Goal: Navigation & Orientation: Find specific page/section

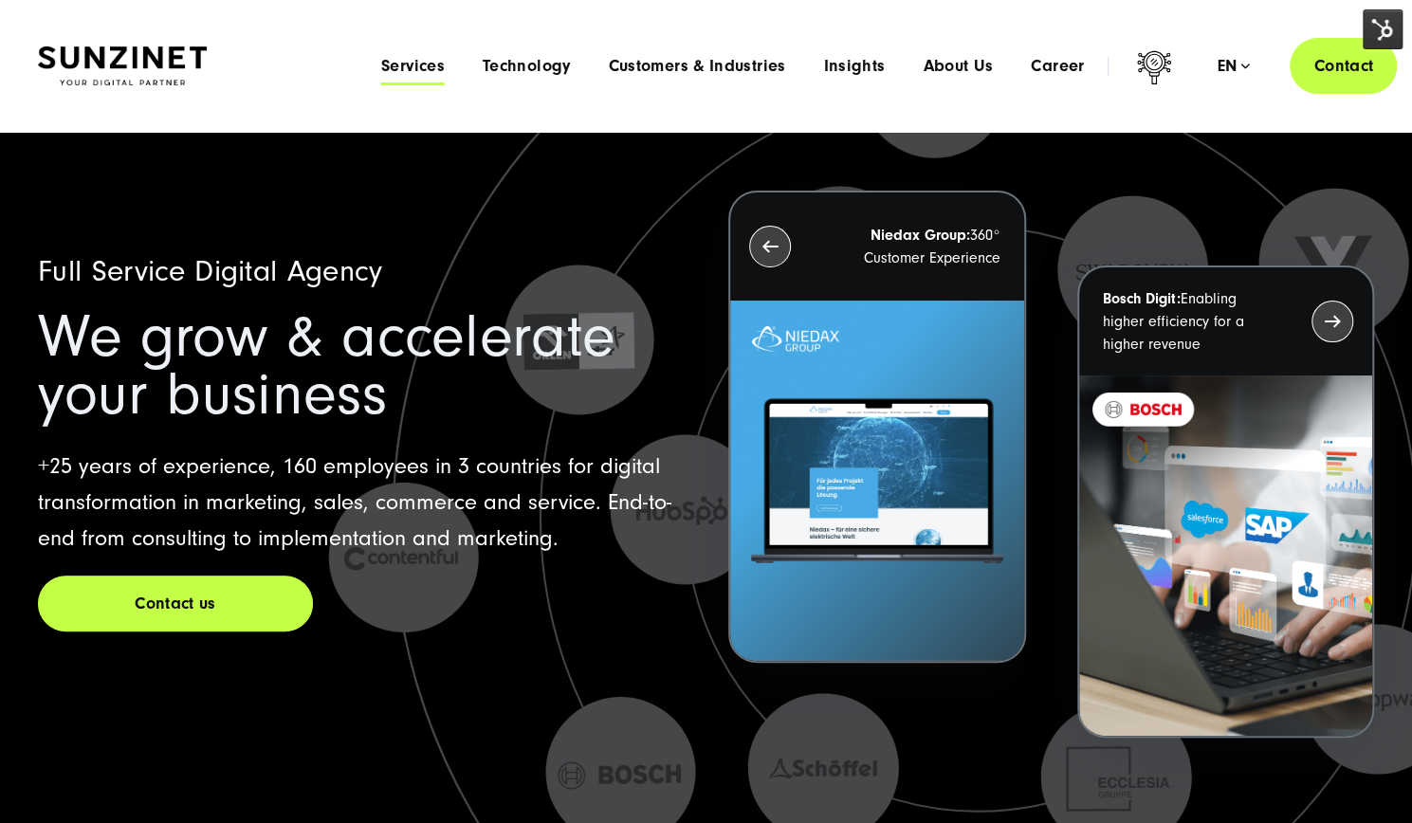
click at [411, 69] on span "Services" at bounding box center [413, 66] width 64 height 19
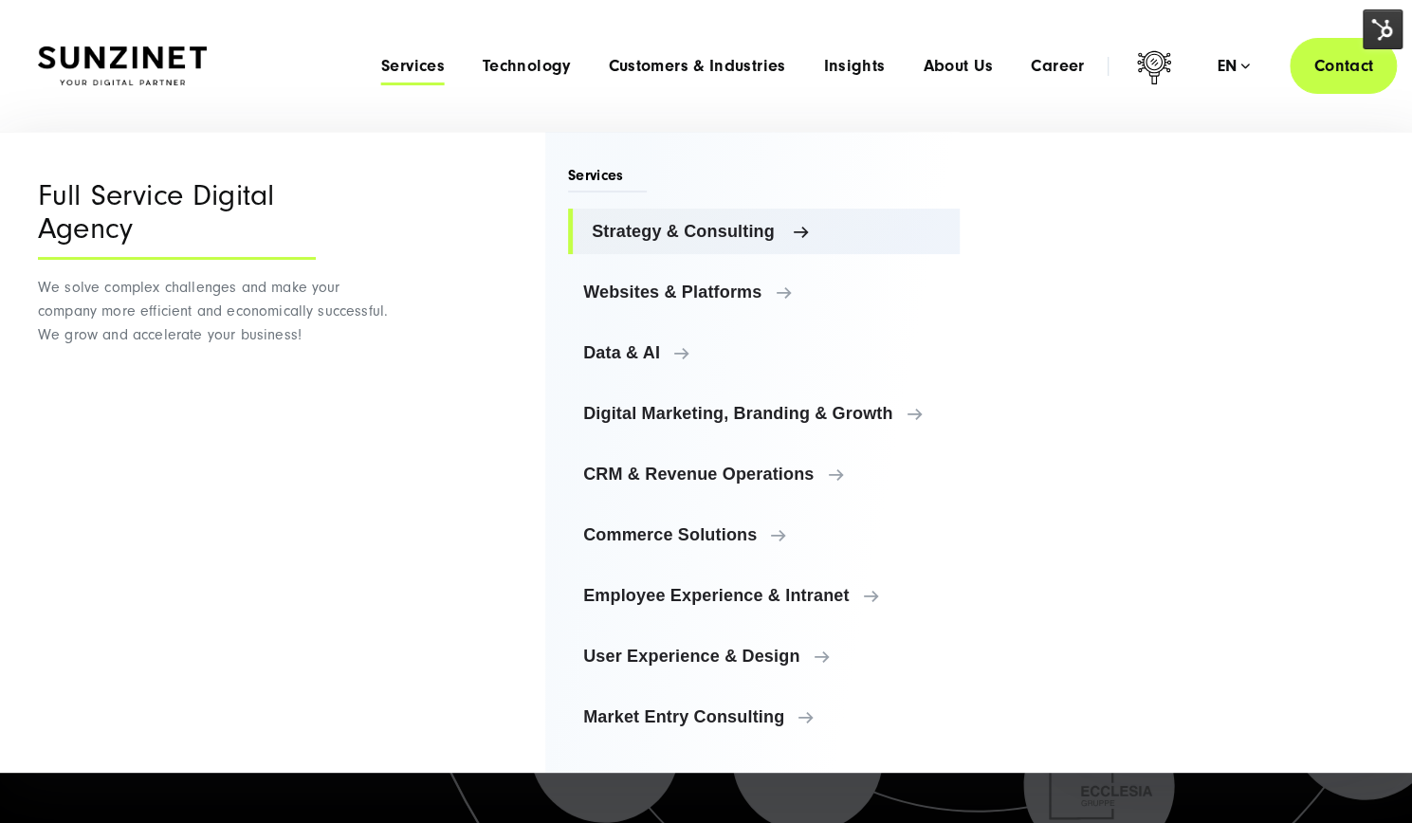
click at [759, 226] on span "Strategy & Consulting" at bounding box center [768, 231] width 353 height 19
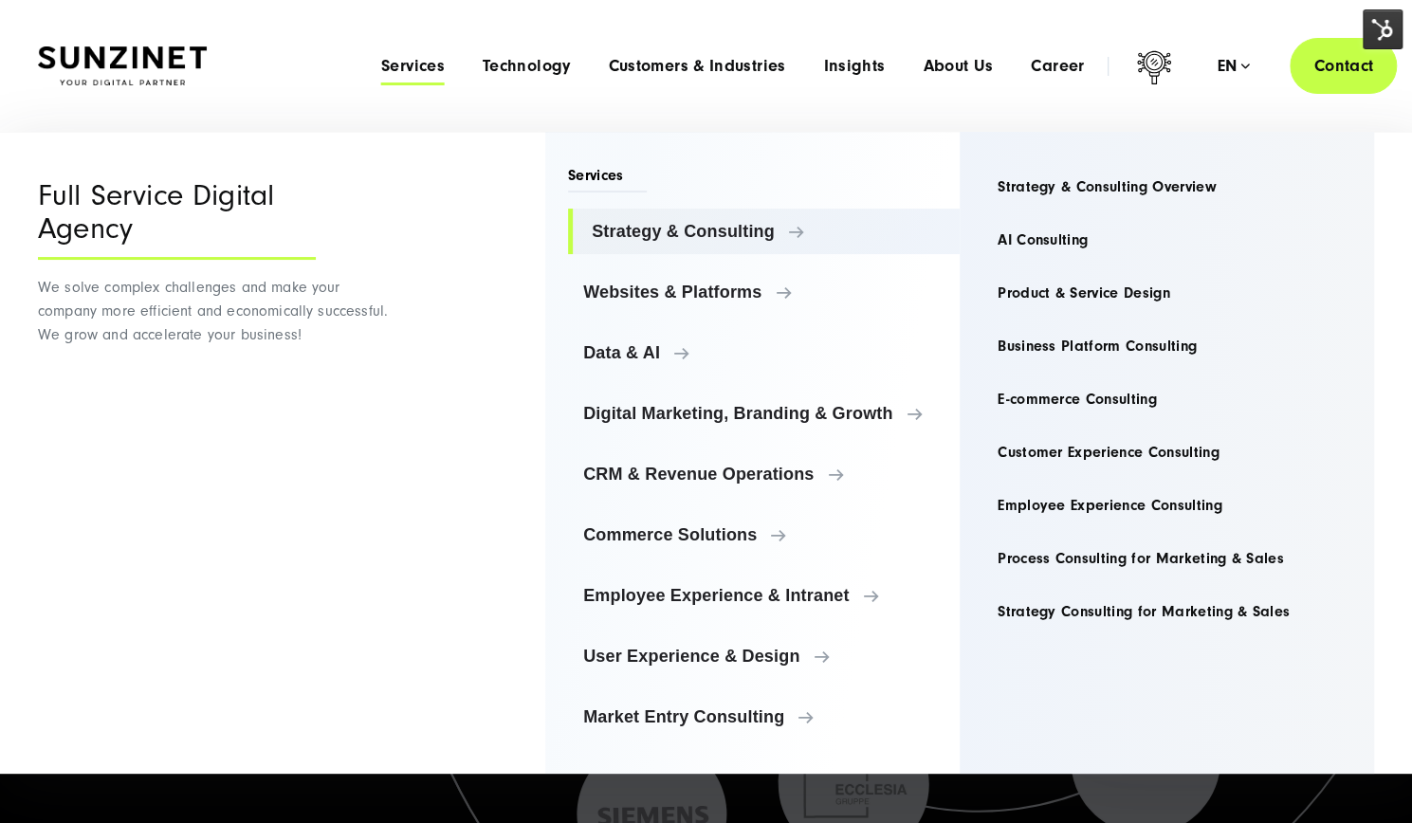
click at [404, 64] on span "Services" at bounding box center [413, 66] width 64 height 19
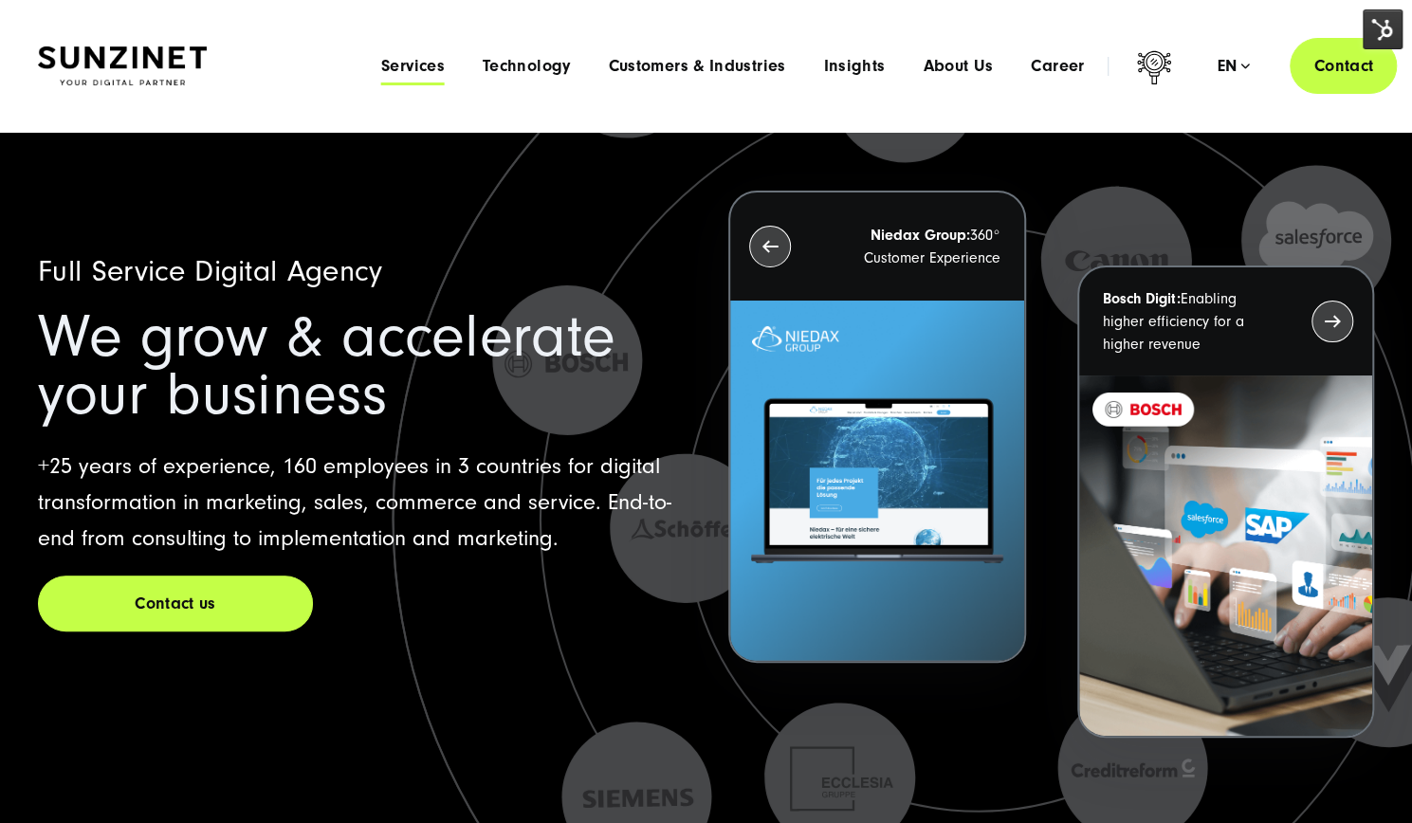
click at [404, 64] on span "Services" at bounding box center [413, 66] width 64 height 19
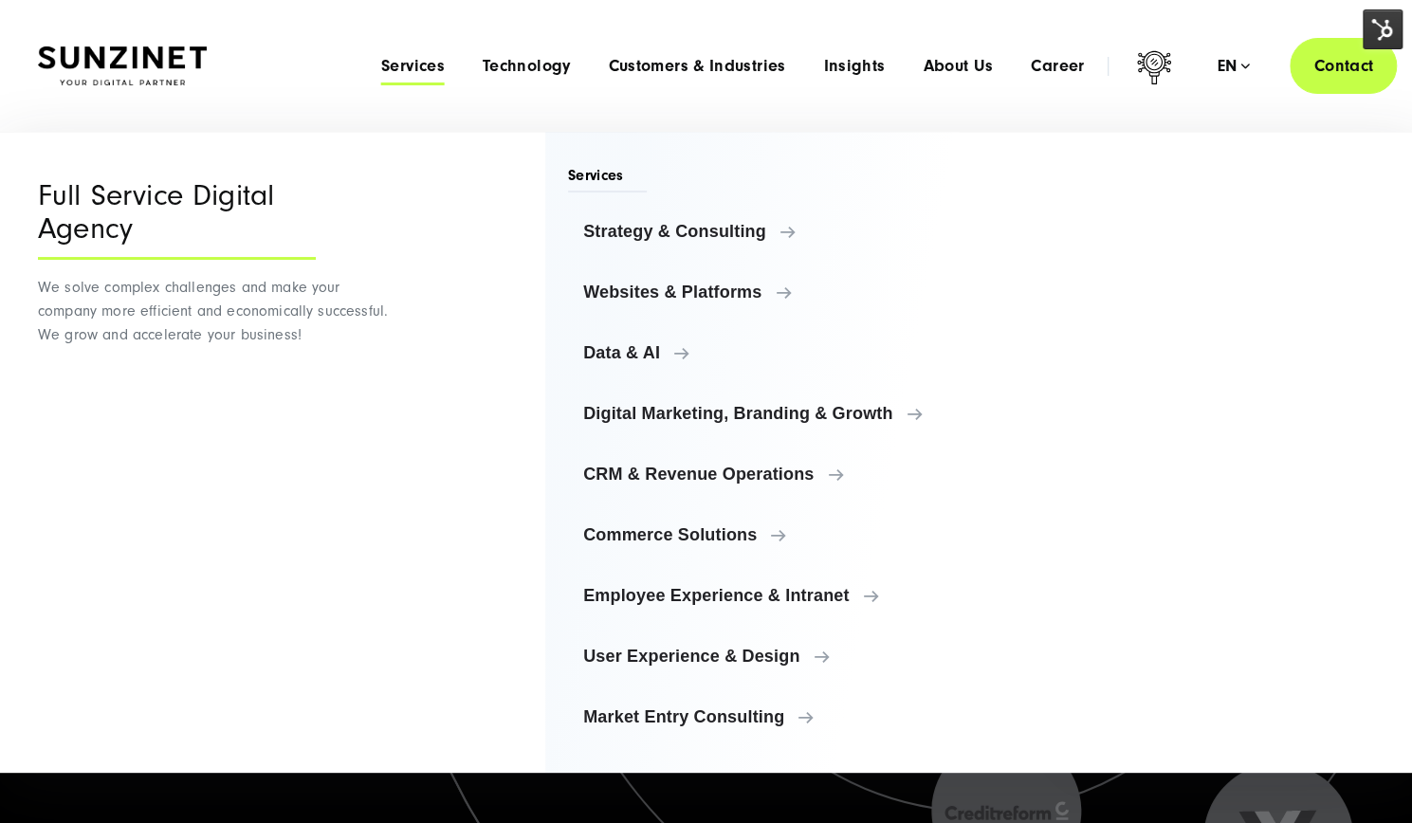
click at [404, 71] on span "Services" at bounding box center [413, 66] width 64 height 19
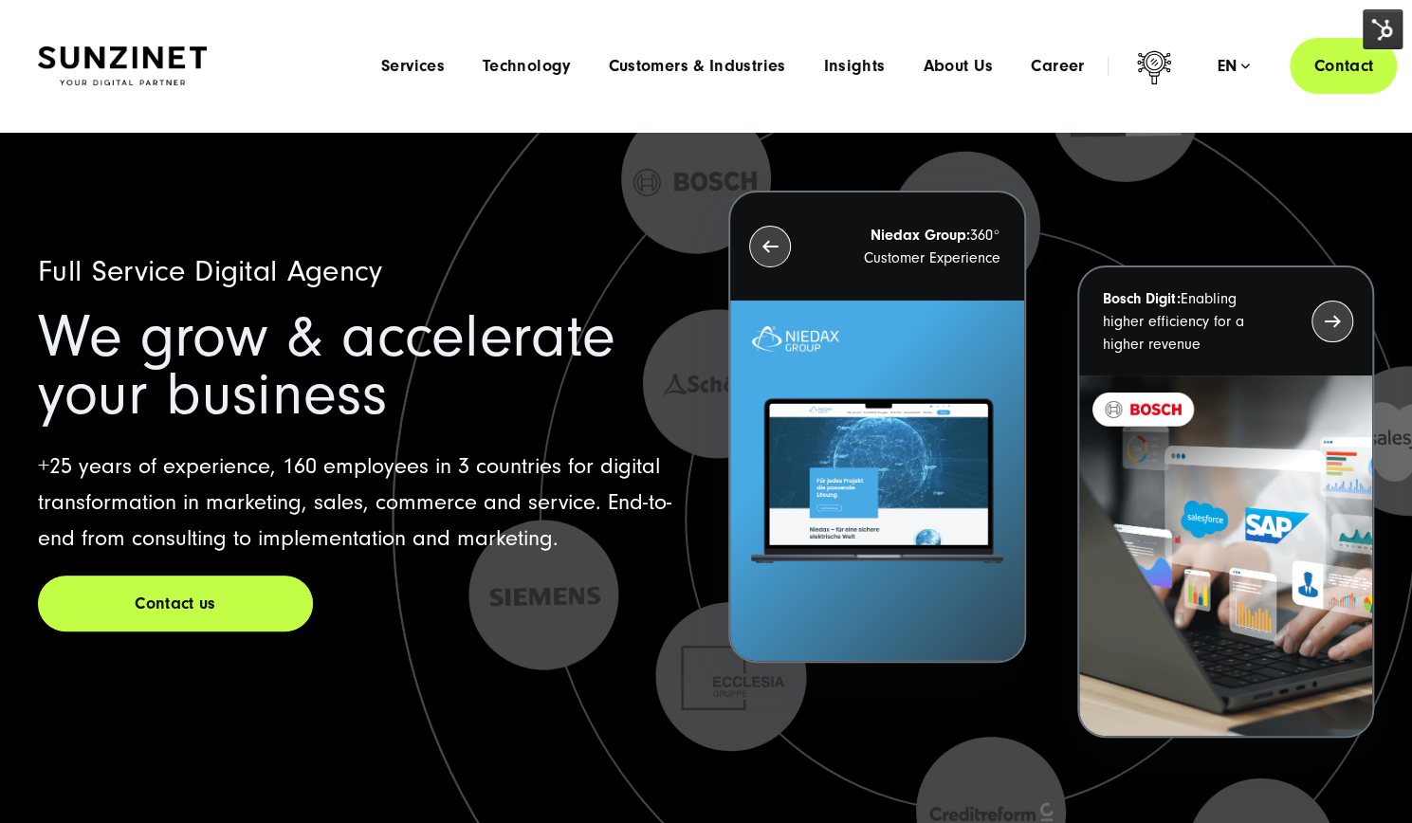
click at [126, 75] on img at bounding box center [122, 66] width 169 height 40
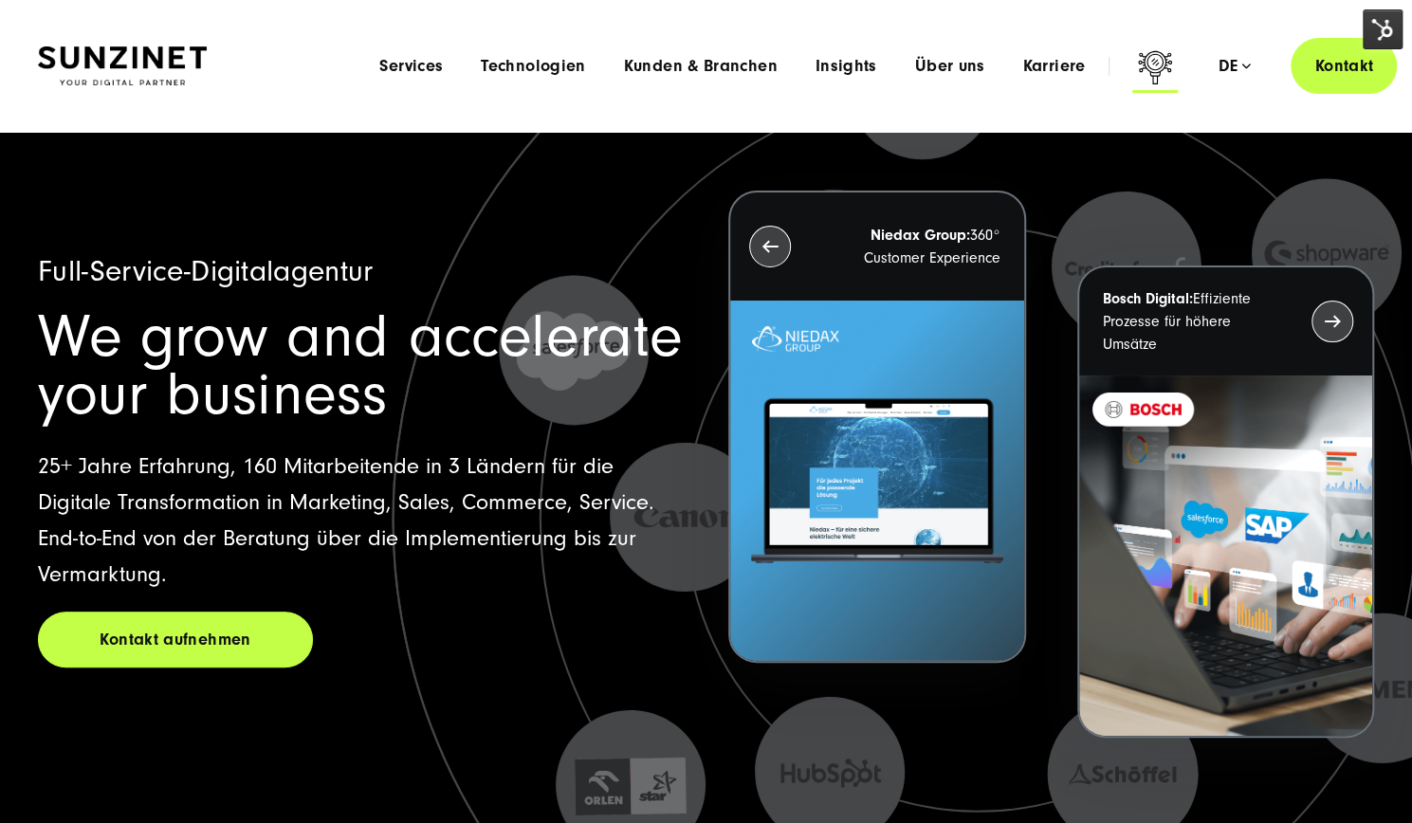
click at [1160, 64] on icon at bounding box center [1155, 70] width 46 height 46
